Goal: Transaction & Acquisition: Obtain resource

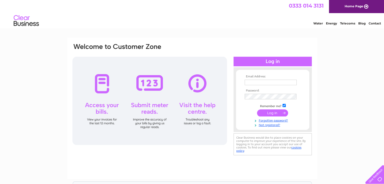
type input "[PERSON_NAME][EMAIL_ADDRESS][DOMAIN_NAME]"
click at [271, 114] on input "submit" at bounding box center [272, 113] width 31 height 7
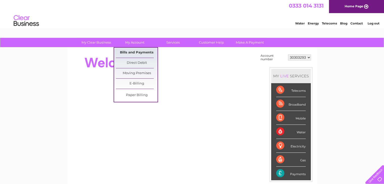
click at [137, 54] on link "Bills and Payments" at bounding box center [137, 53] width 42 height 10
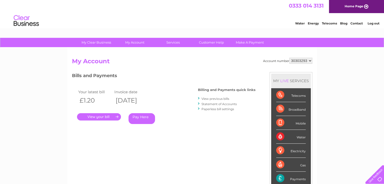
click at [95, 116] on link "." at bounding box center [99, 116] width 44 height 7
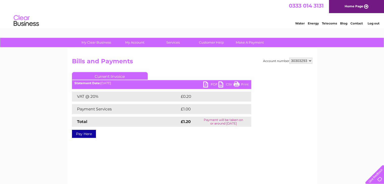
click at [205, 84] on link "PDF" at bounding box center [210, 85] width 15 height 7
click at [374, 22] on link "Log out" at bounding box center [373, 23] width 12 height 4
